Goal: Find specific page/section: Find specific page/section

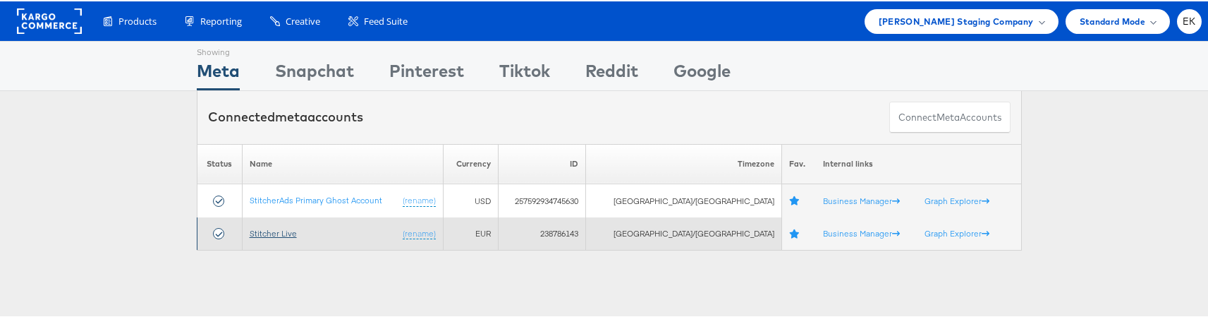
click at [284, 231] on link "Stitcher Live" at bounding box center [273, 231] width 47 height 11
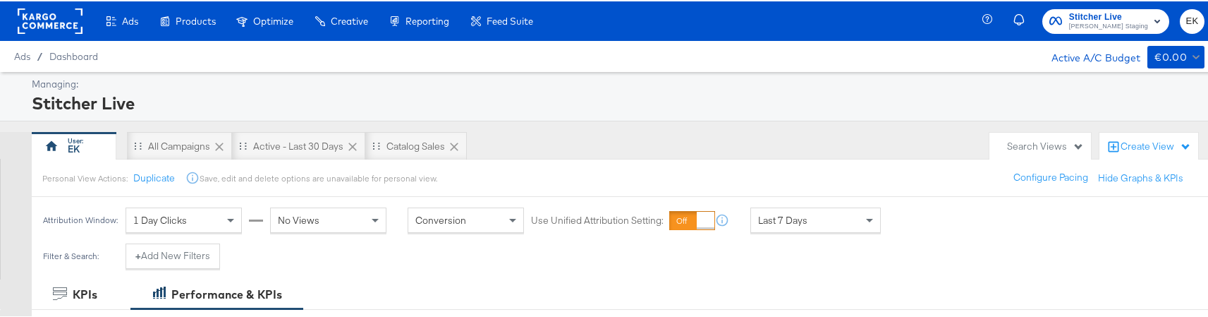
click at [61, 13] on rect at bounding box center [50, 19] width 65 height 25
